Goal: Information Seeking & Learning: Check status

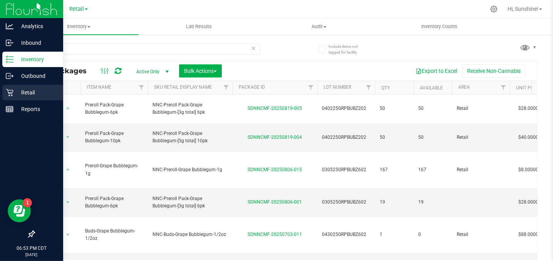
click at [12, 93] on icon at bounding box center [9, 92] width 7 height 7
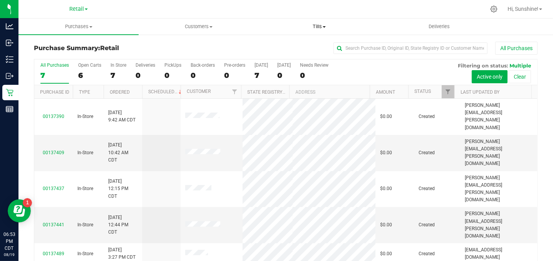
click at [317, 25] on span "Tills" at bounding box center [319, 26] width 119 height 7
click at [316, 47] on li "Manage tills" at bounding box center [319, 46] width 120 height 9
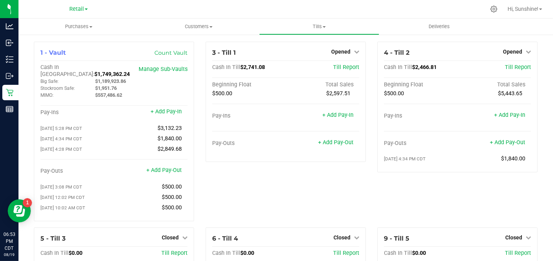
click at [317, 7] on div at bounding box center [312, 9] width 348 height 15
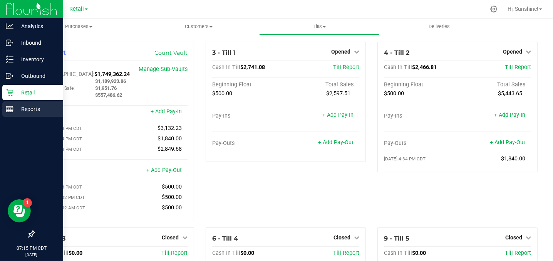
click at [25, 108] on p "Reports" at bounding box center [36, 108] width 46 height 9
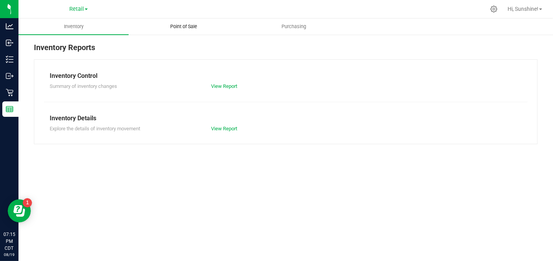
click at [193, 25] on span "Point of Sale" at bounding box center [184, 26] width 48 height 7
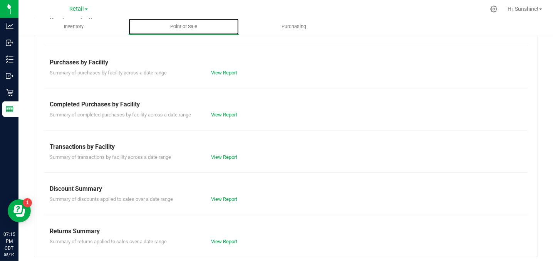
scroll to position [143, 0]
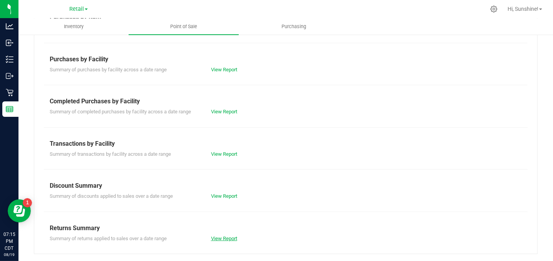
click at [217, 238] on link "View Report" at bounding box center [224, 238] width 26 height 6
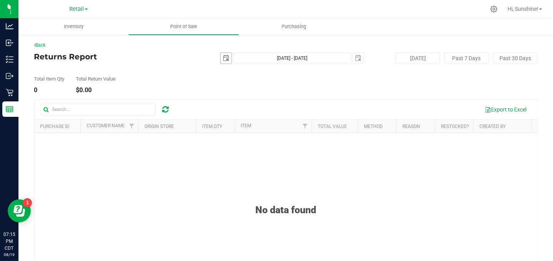
click at [227, 58] on span "select" at bounding box center [226, 58] width 6 height 6
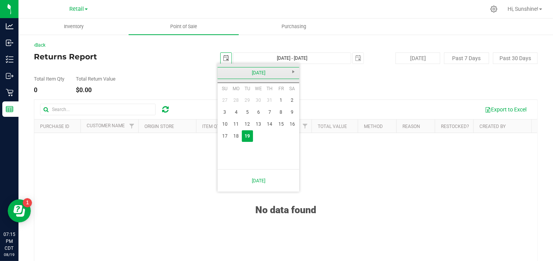
click at [252, 72] on link "[DATE]" at bounding box center [258, 73] width 83 height 12
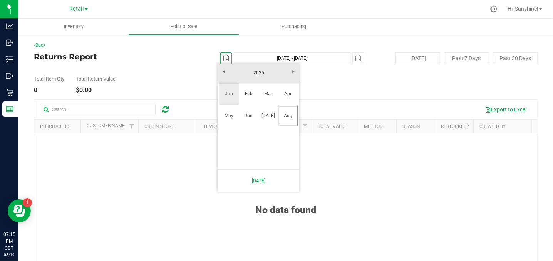
click at [229, 92] on link "Jan" at bounding box center [229, 94] width 20 height 20
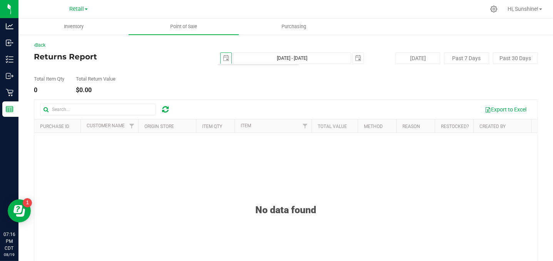
click at [376, 76] on div "Total Item Qty 0 Total Return Value $0.00" at bounding box center [286, 78] width 504 height 29
click at [72, 109] on input "text" at bounding box center [98, 110] width 116 height 12
type input "[PERSON_NAME]"
click at [226, 60] on span "select" at bounding box center [226, 58] width 6 height 6
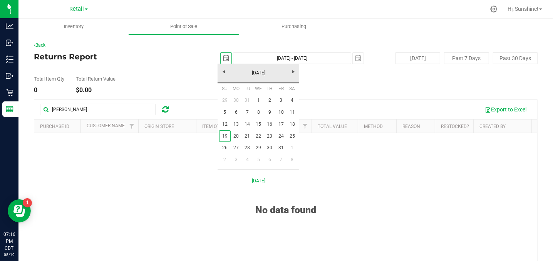
scroll to position [0, 19]
click at [261, 102] on link "1" at bounding box center [258, 100] width 11 height 12
type input "[DATE]"
type input "[DATE] - [DATE]"
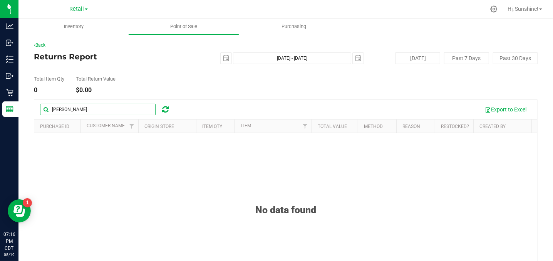
click at [119, 111] on input "[PERSON_NAME]" at bounding box center [98, 110] width 116 height 12
type input "R"
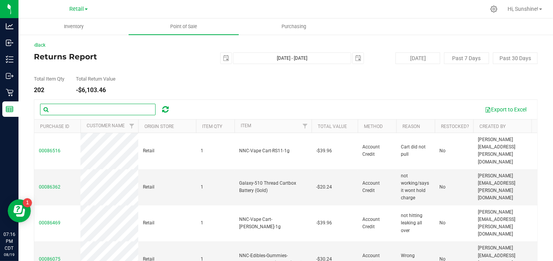
click at [119, 111] on input "text" at bounding box center [98, 110] width 116 height 12
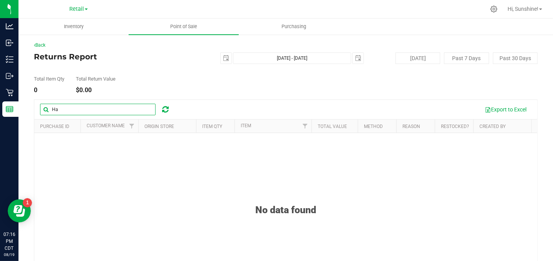
type input "H"
